Goal: Navigation & Orientation: Understand site structure

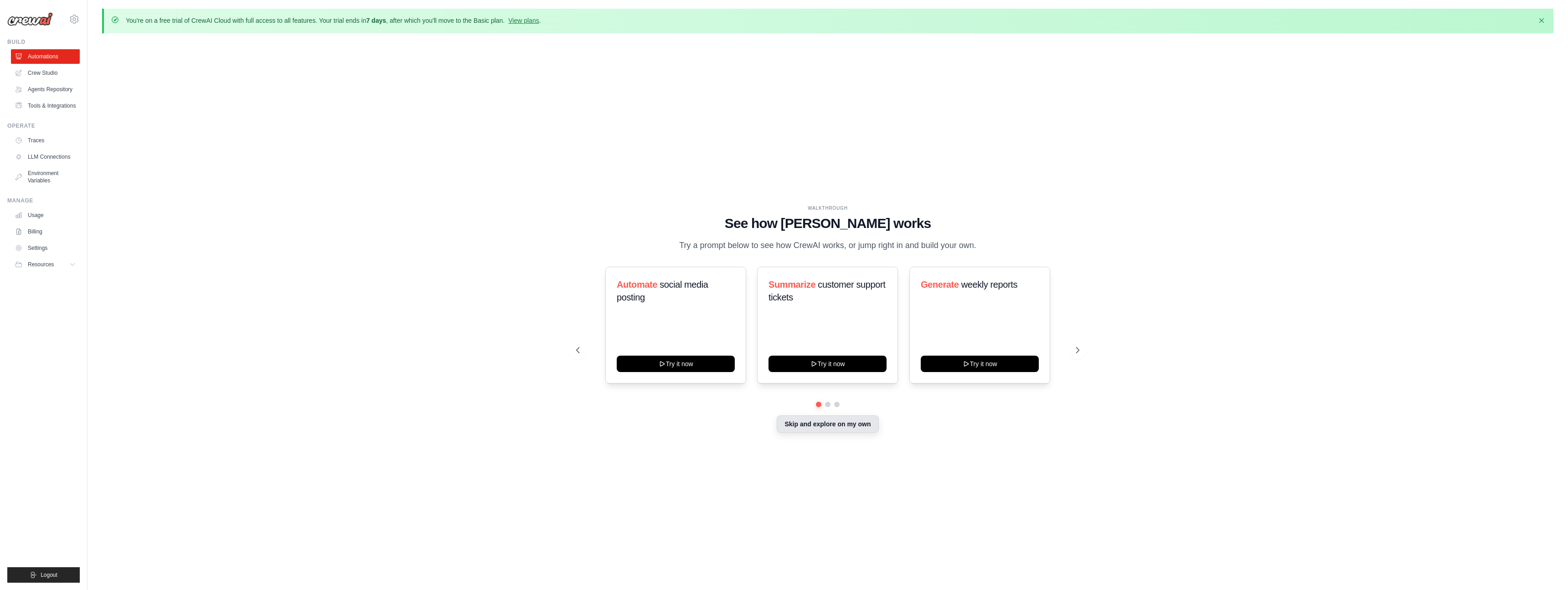
click at [834, 433] on button "Skip and explore on my own" at bounding box center [827, 424] width 102 height 17
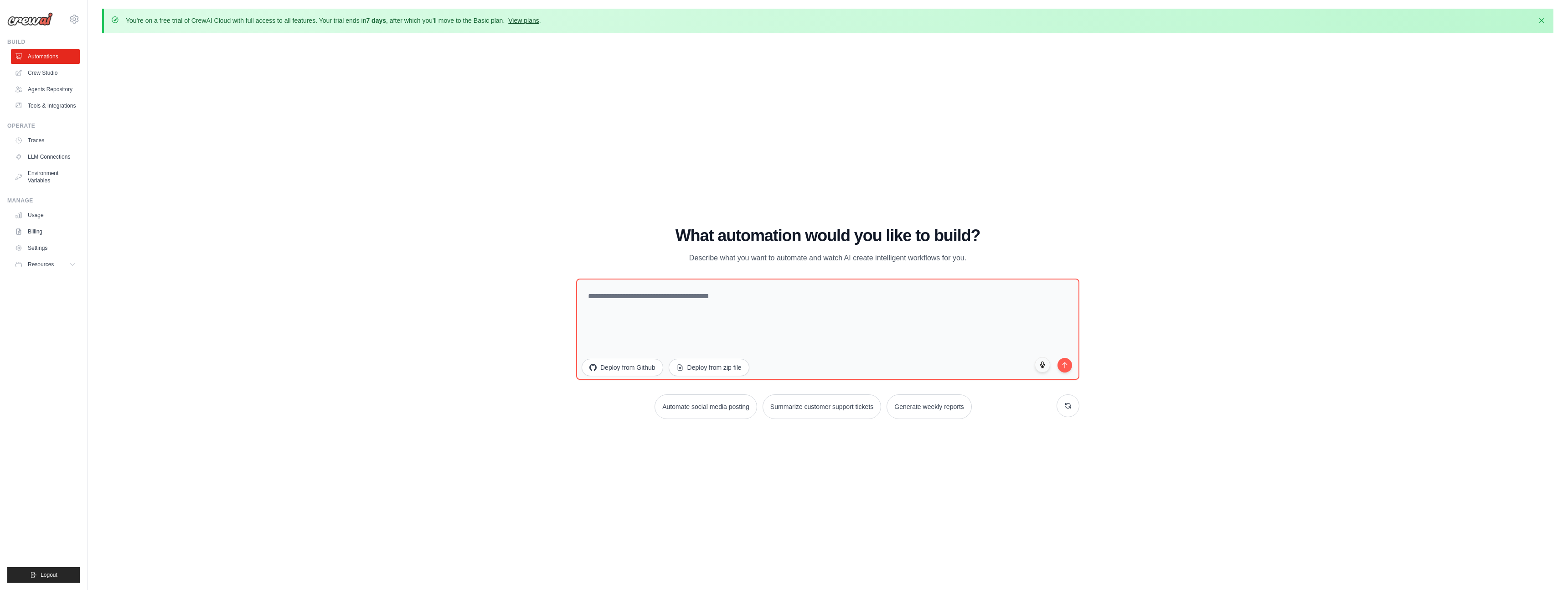
click at [539, 24] on link "View plans" at bounding box center [523, 21] width 30 height 7
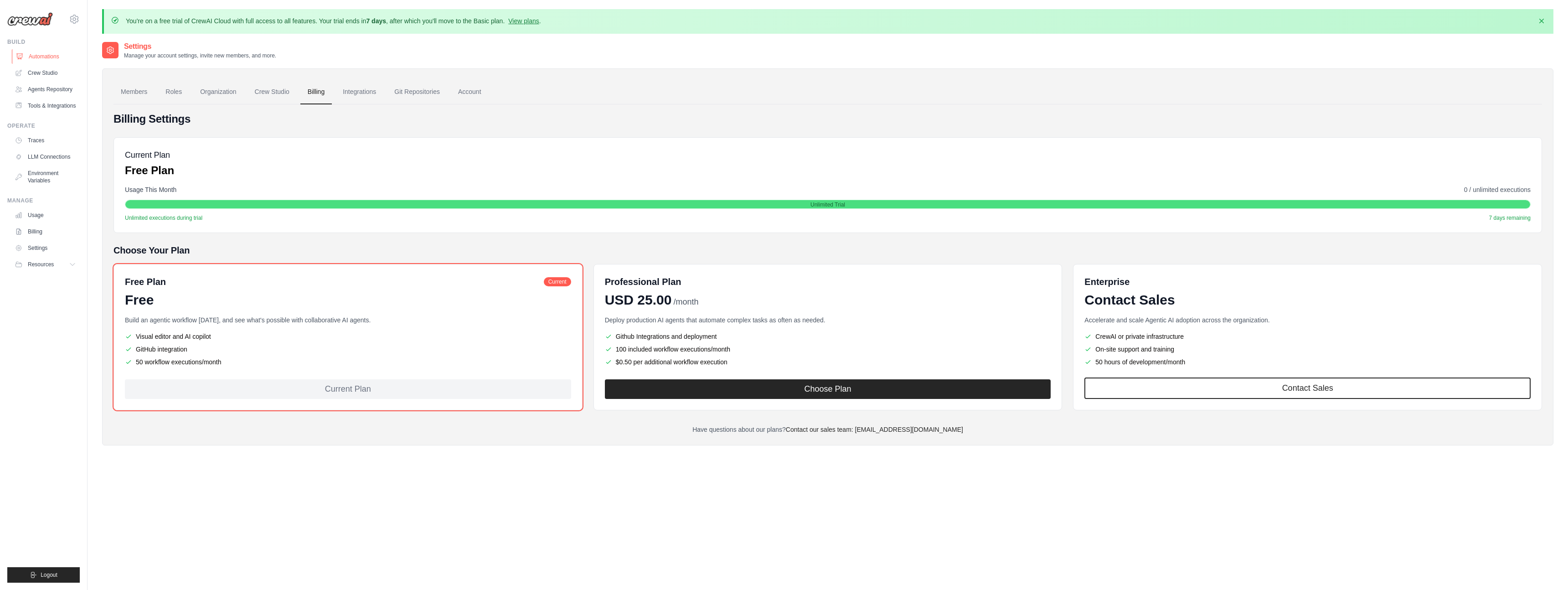
click at [57, 64] on link "Automations" at bounding box center [46, 57] width 69 height 15
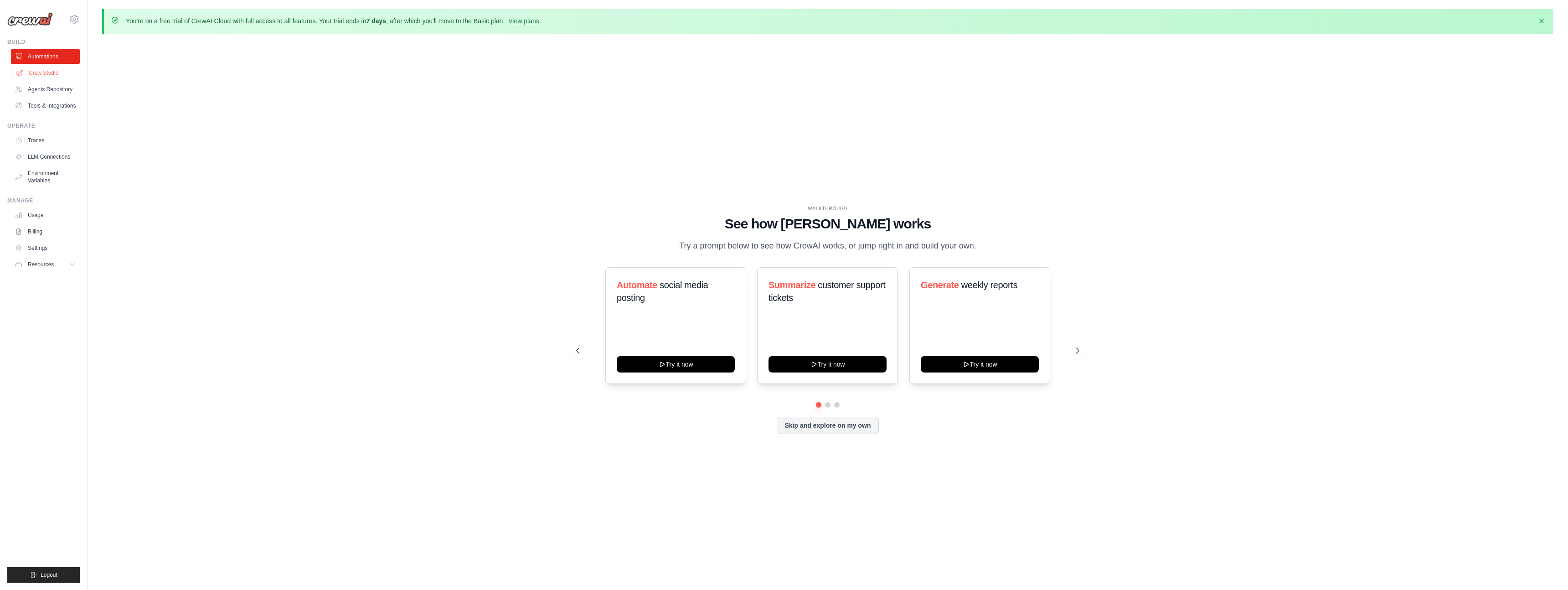
click at [50, 80] on link "Crew Studio" at bounding box center [46, 73] width 69 height 15
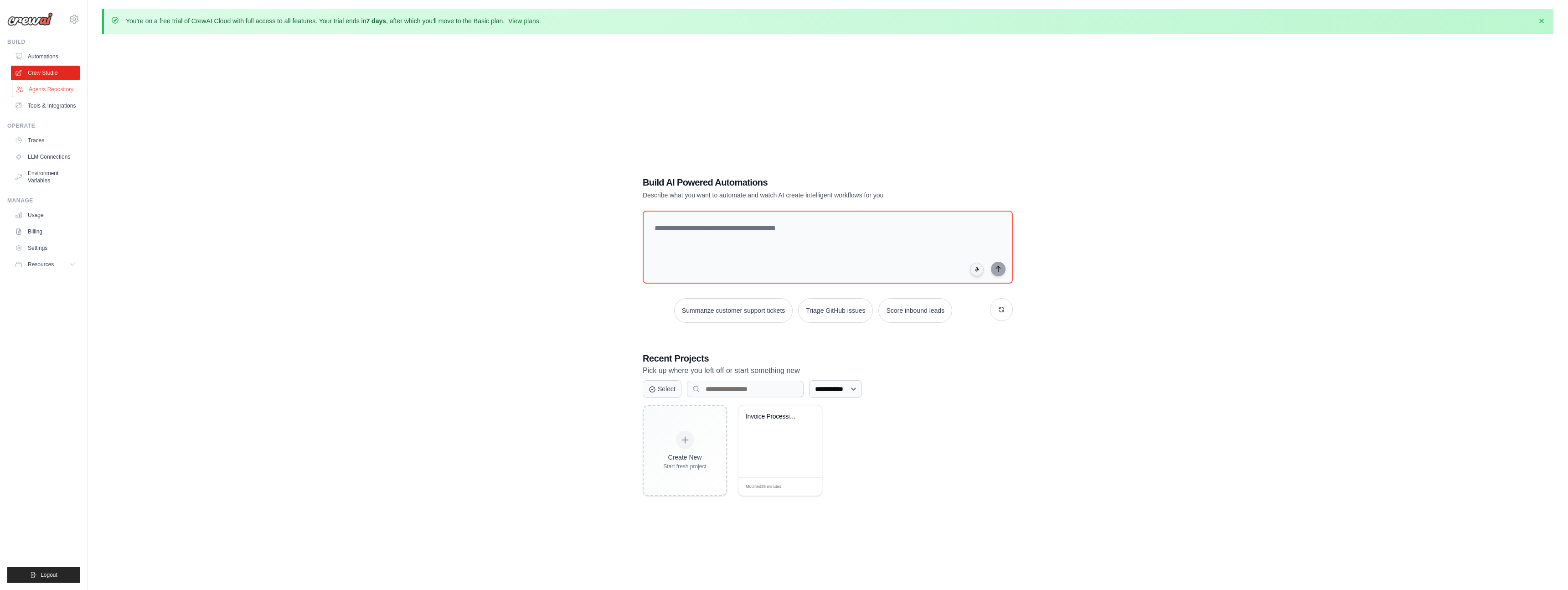
click at [47, 97] on link "Agents Repository" at bounding box center [46, 90] width 69 height 15
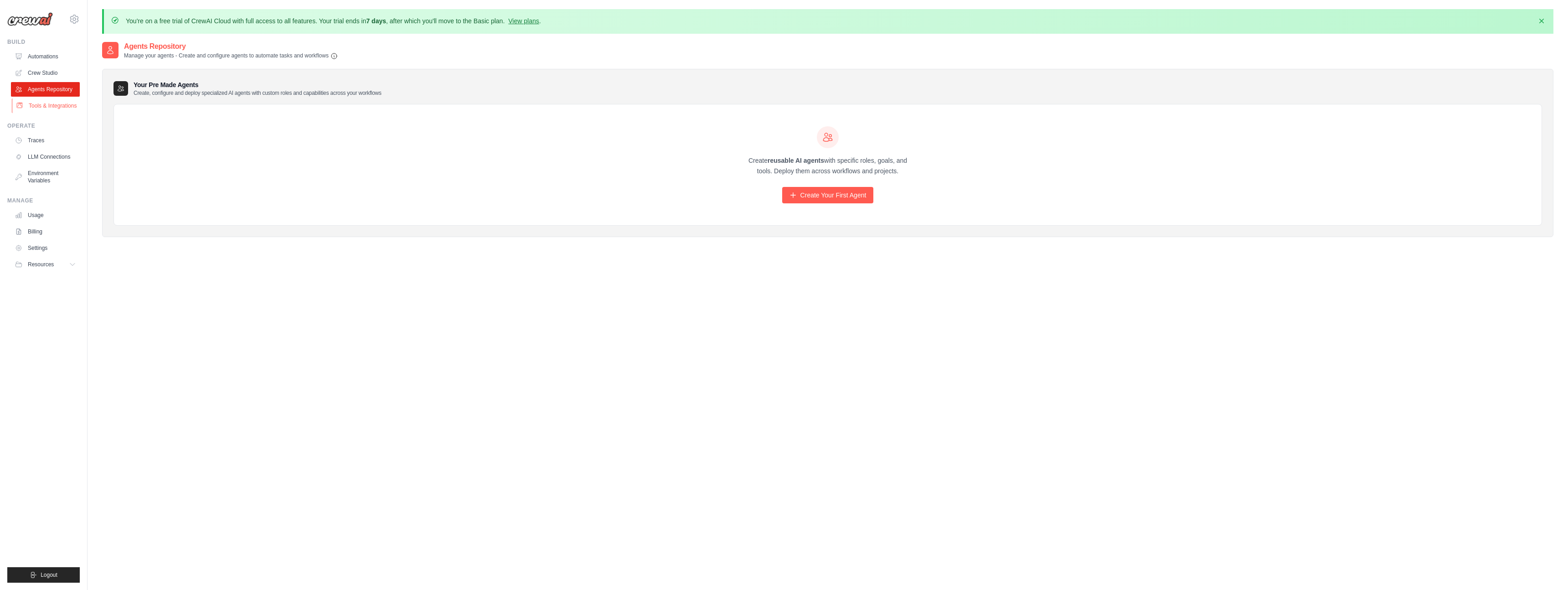
click at [39, 113] on link "Tools & Integrations" at bounding box center [46, 106] width 69 height 15
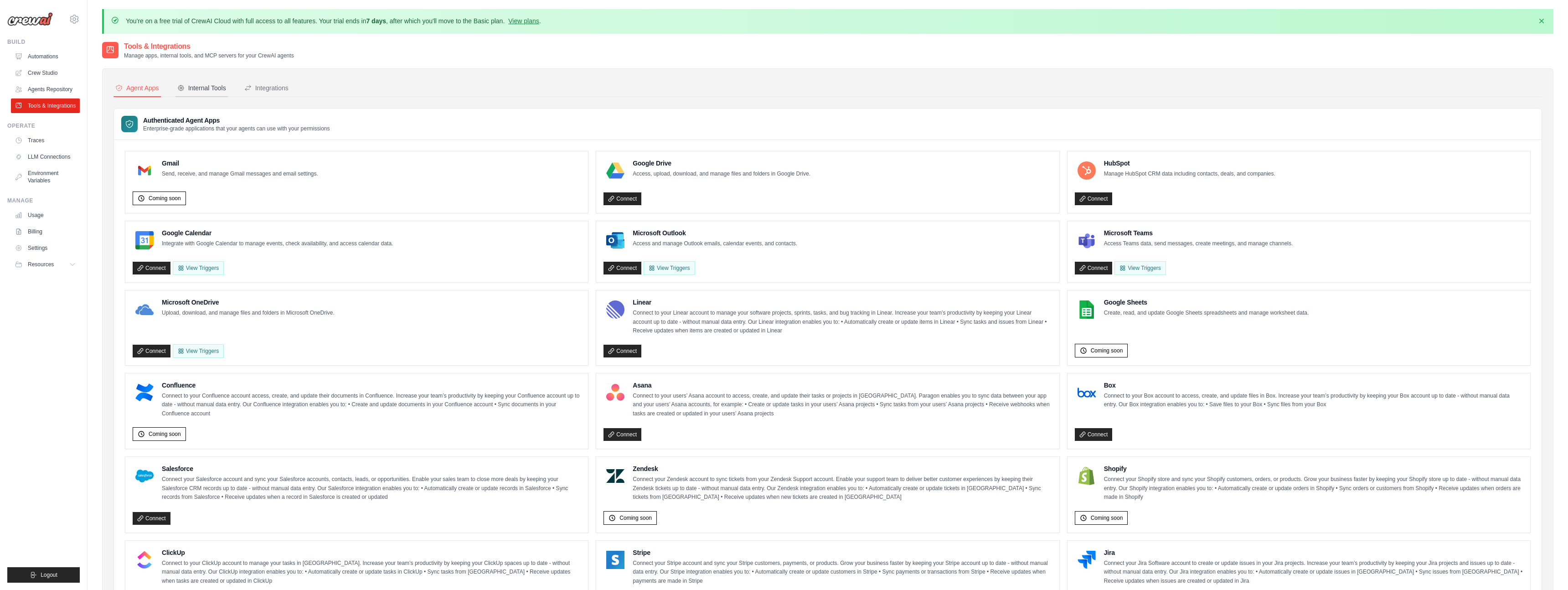
click at [226, 93] on div "Internal Tools" at bounding box center [201, 88] width 49 height 9
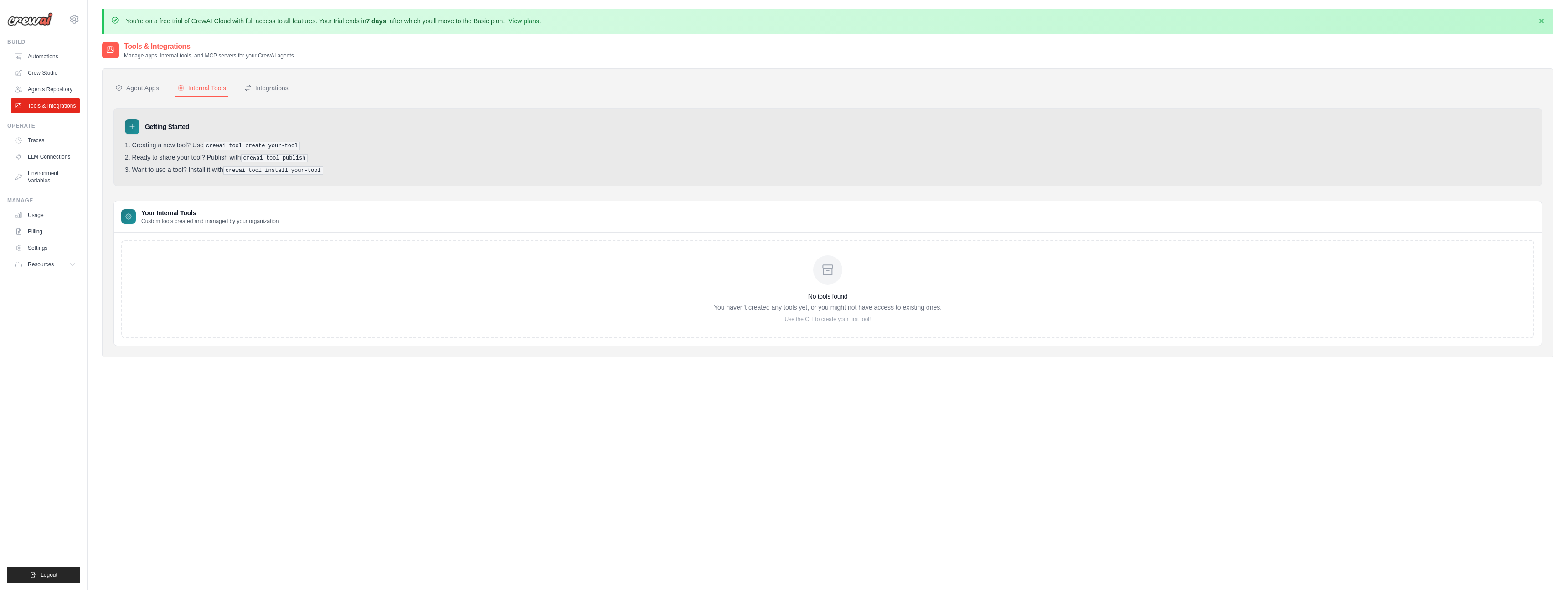
click at [297, 97] on nav "Agent Apps Internal Tools Integrations" at bounding box center [827, 88] width 1429 height 17
click at [289, 93] on div "Integrations" at bounding box center [266, 88] width 44 height 9
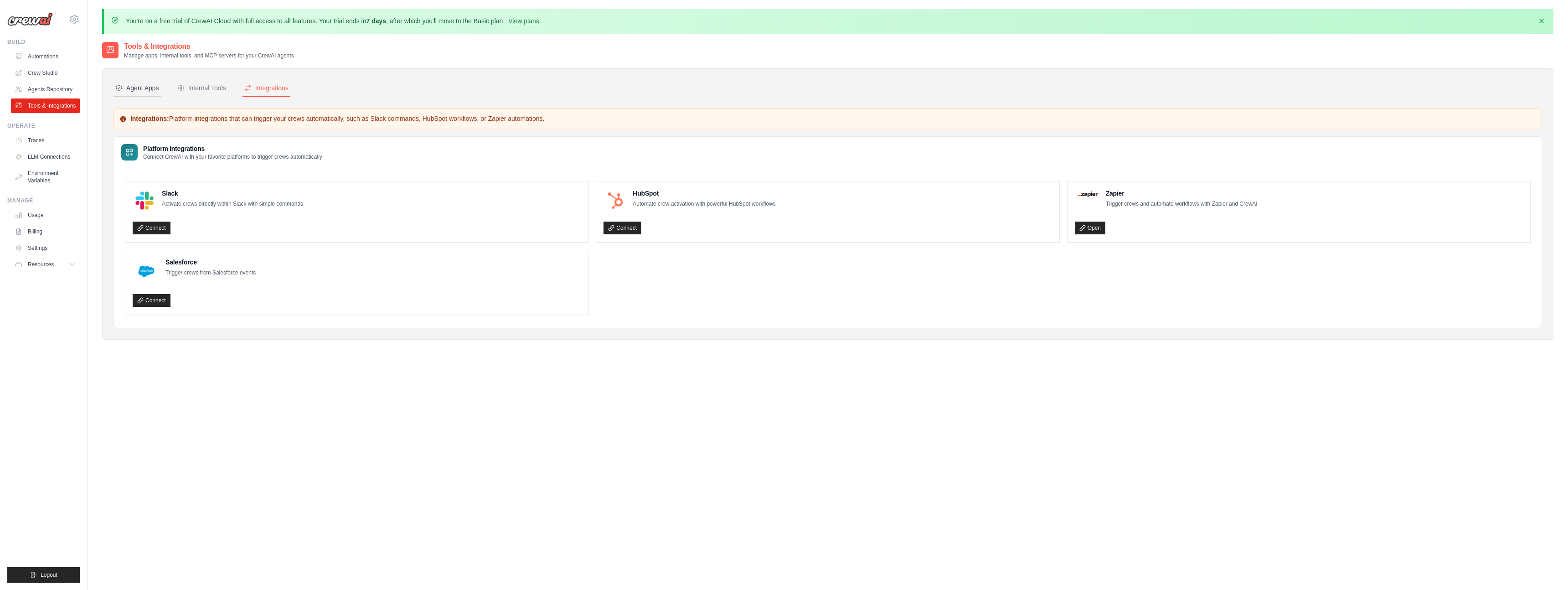
click at [159, 93] on div "Agent Apps" at bounding box center [137, 88] width 44 height 9
